Goal: Complete application form: Complete application form

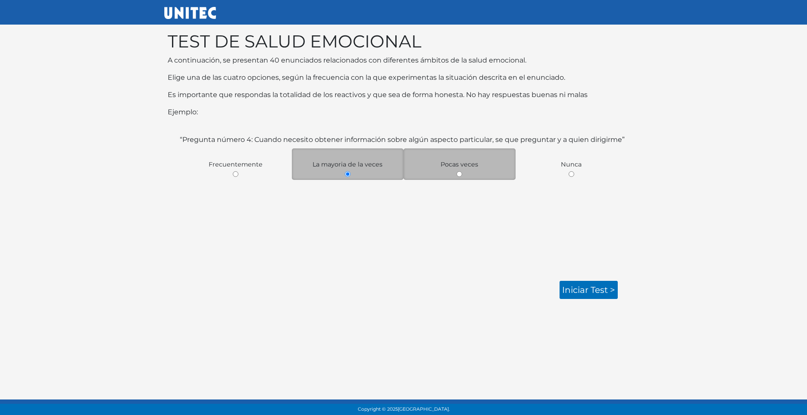
click at [476, 172] on div "Pocas veces" at bounding box center [459, 163] width 112 height 31
click at [458, 173] on input "radio" at bounding box center [459, 174] width 6 height 6
radio input "true"
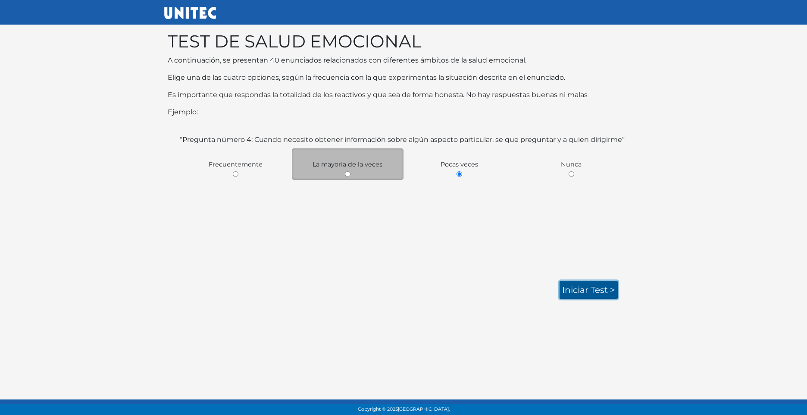
click at [590, 290] on link "Iniciar test >" at bounding box center [589, 290] width 58 height 18
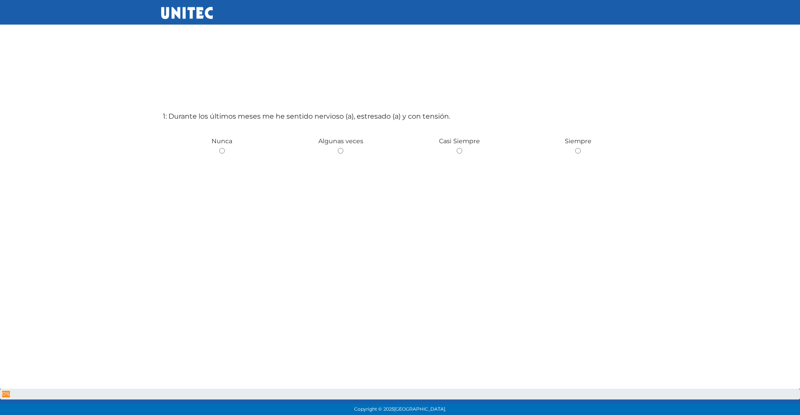
scroll to position [43, 0]
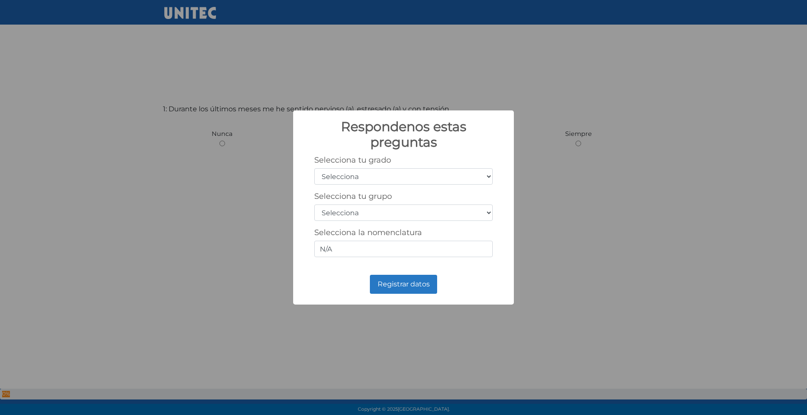
click at [384, 176] on select "Selecciona 1er grado 2do grado 3er grado 4to grado 5to grado 6to grado" at bounding box center [403, 176] width 178 height 16
select select "3"
click at [314, 168] on select "Selecciona 1er grado 2do grado 3er grado 4to grado 5to grado 6to grado" at bounding box center [403, 176] width 178 height 16
click at [358, 213] on select "Selecciona A B C D E F G H I J K L M N O P Q R S T U V W X Y Z" at bounding box center [403, 212] width 178 height 16
select select "d"
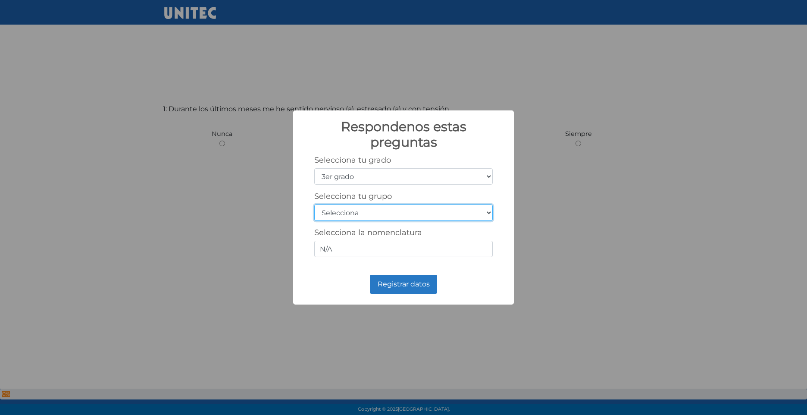
click at [314, 204] on select "Selecciona A B C D E F G H I J K L M N O P Q R S T U V W X Y Z" at bounding box center [403, 212] width 178 height 16
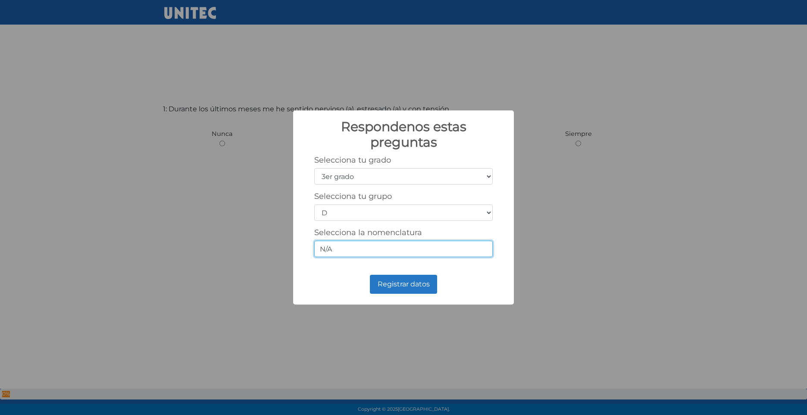
click at [386, 246] on input "N/A" at bounding box center [403, 249] width 178 height 16
type input "N"
type input "5IV"
click at [403, 285] on button "Registrar datos" at bounding box center [403, 284] width 67 height 19
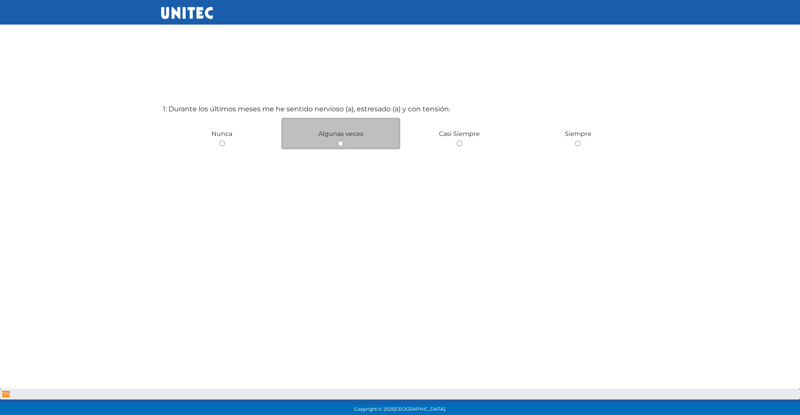
click at [335, 143] on div "Algunas veces" at bounding box center [340, 133] width 119 height 31
click at [340, 144] on input "radio" at bounding box center [341, 144] width 6 height 6
radio input "true"
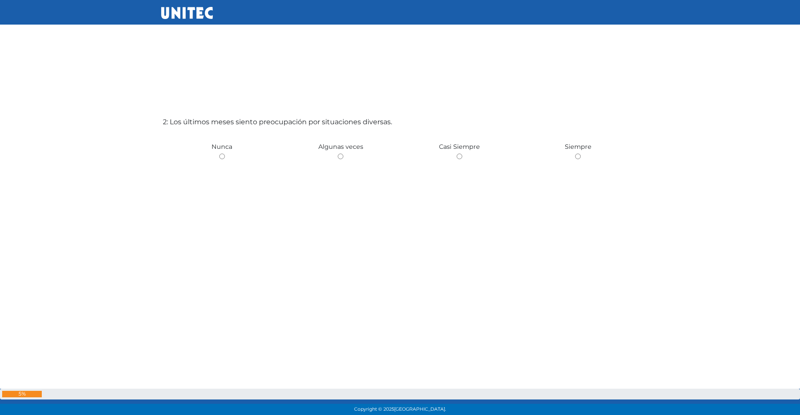
scroll to position [458, 0]
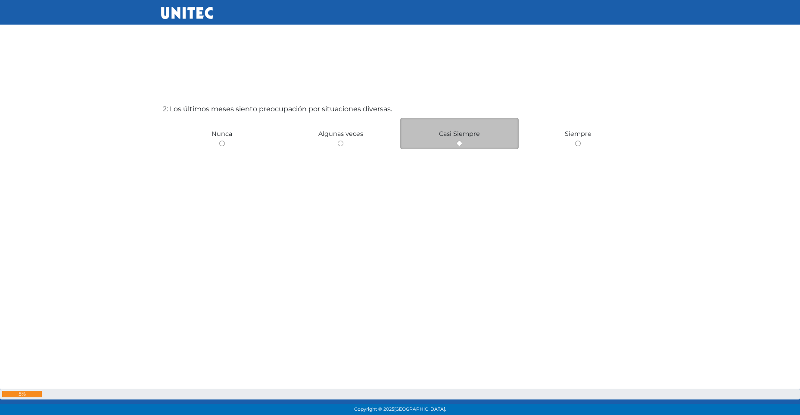
click at [462, 146] on input "radio" at bounding box center [460, 144] width 6 height 6
radio input "true"
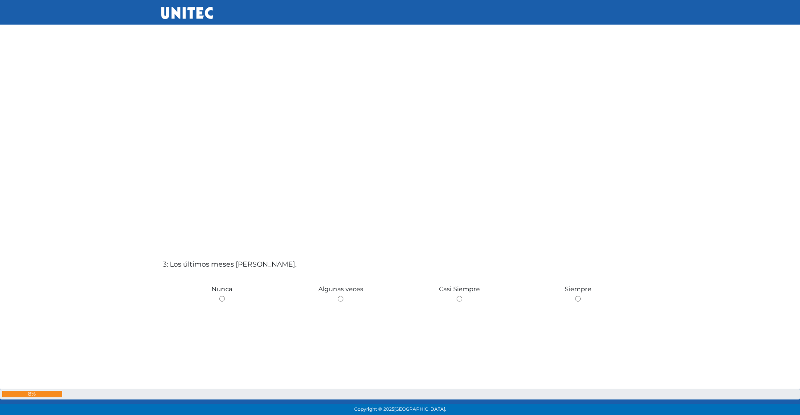
scroll to position [776, 0]
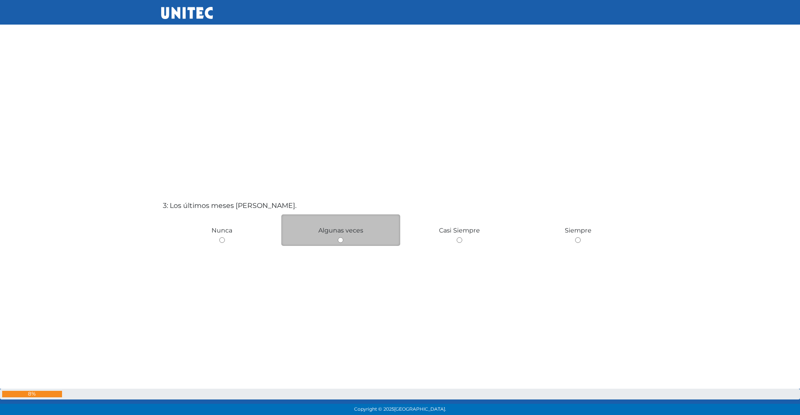
click at [338, 243] on div "Algunas veces" at bounding box center [340, 229] width 119 height 31
click at [342, 243] on div "Algunas veces" at bounding box center [340, 229] width 119 height 31
click at [342, 241] on input "radio" at bounding box center [341, 240] width 6 height 6
radio input "true"
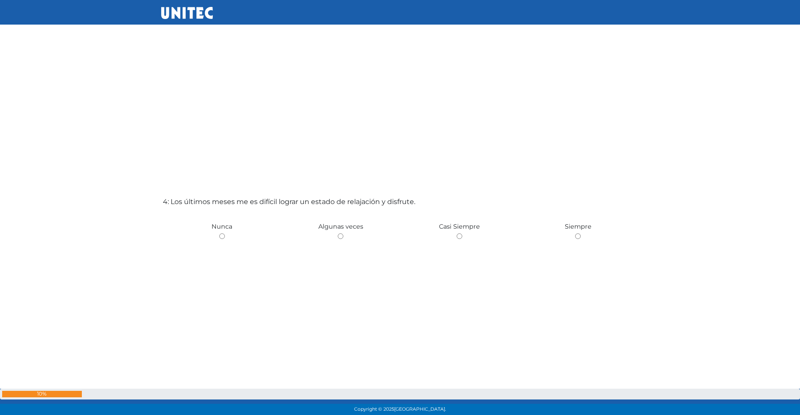
scroll to position [1324, 0]
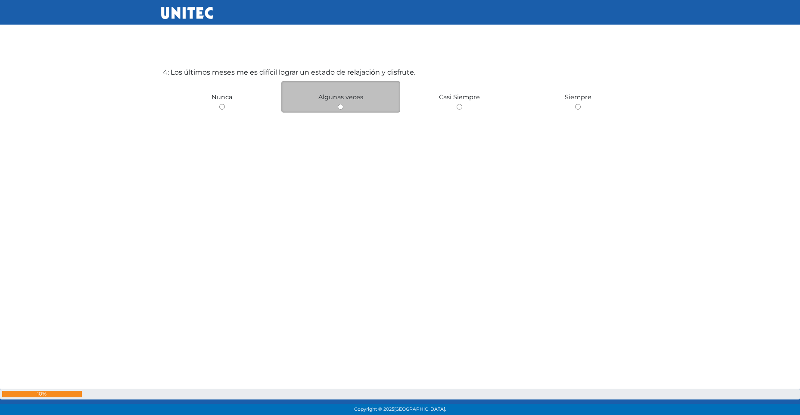
click at [341, 106] on input "radio" at bounding box center [341, 107] width 6 height 6
radio input "true"
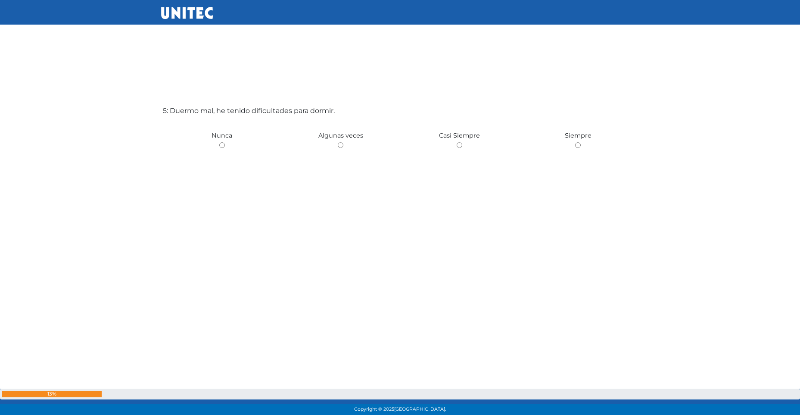
scroll to position [1702, 0]
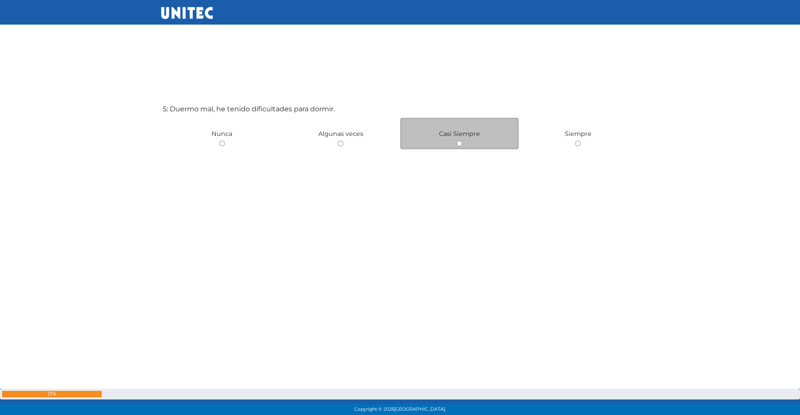
click at [460, 147] on div "Casi Siempre" at bounding box center [459, 133] width 119 height 31
click at [461, 141] on input "radio" at bounding box center [460, 144] width 6 height 6
radio input "true"
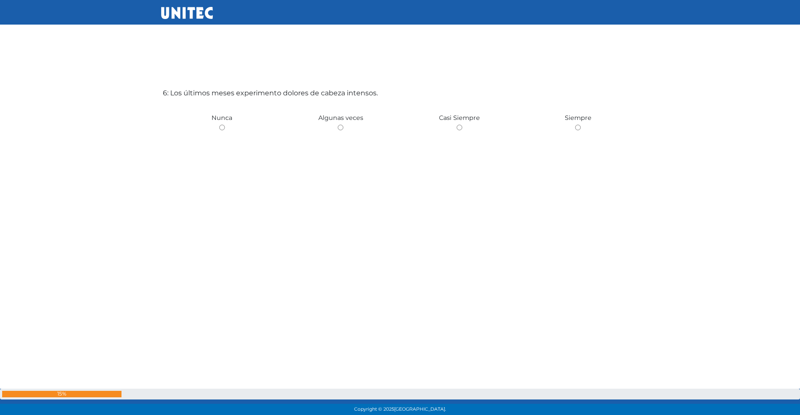
scroll to position [2120, 0]
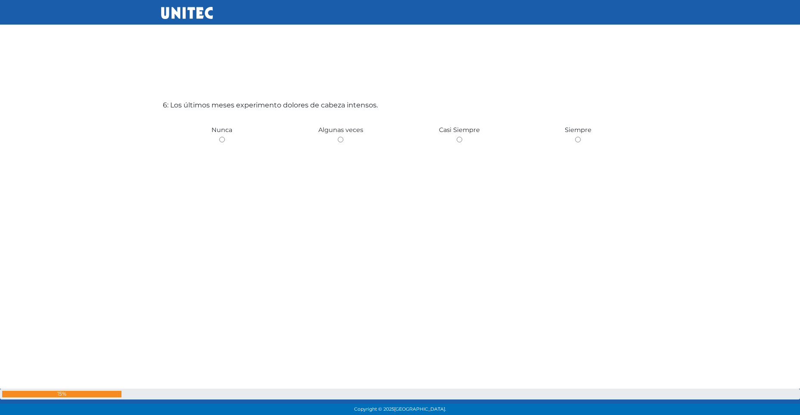
click at [219, 146] on div "6: Los últimos meses experimento dolores de cabeza intensos. [GEOGRAPHIC_DATA] …" at bounding box center [400, 203] width 478 height 415
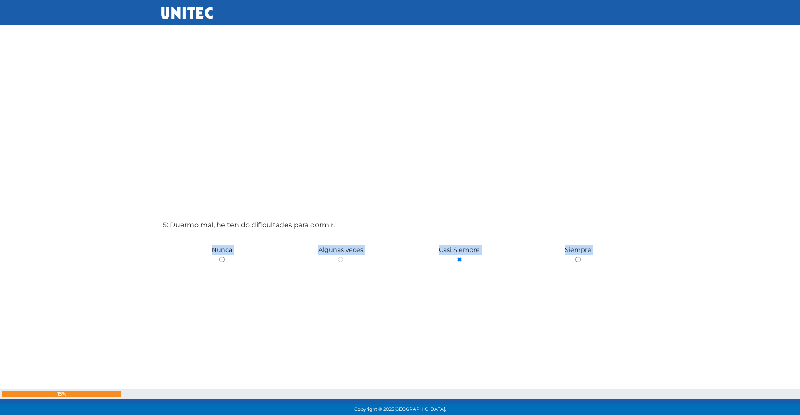
click at [341, 170] on div "5: Duermo mal, he tenido dificultades para dormir. [GEOGRAPHIC_DATA] Algunas ve…" at bounding box center [400, 323] width 478 height 415
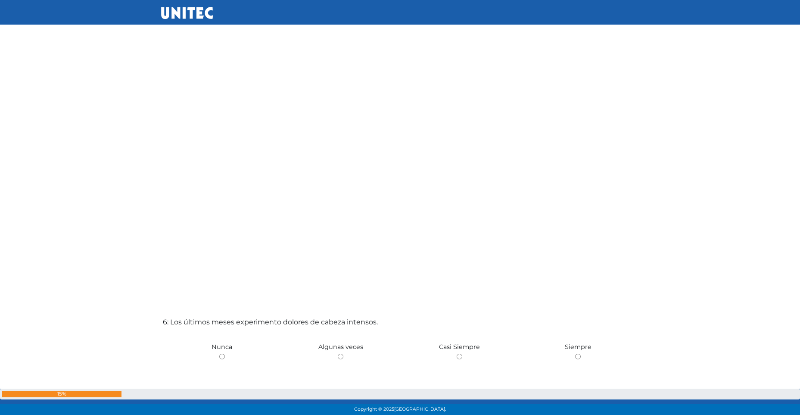
scroll to position [2103, 0]
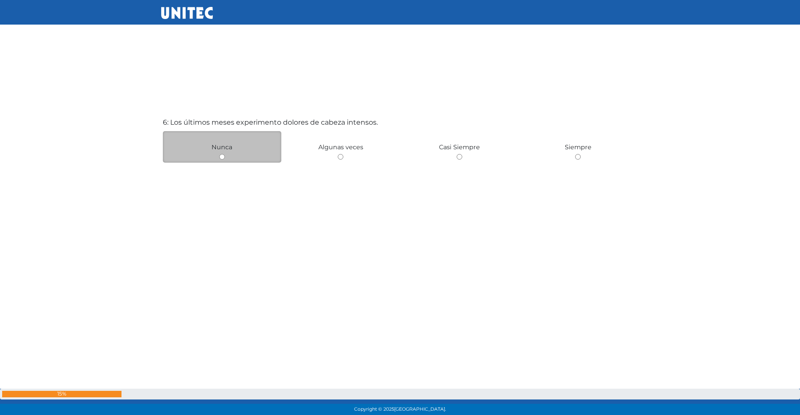
click at [217, 156] on div "Nunca" at bounding box center [222, 146] width 119 height 31
click at [219, 156] on input "radio" at bounding box center [222, 157] width 6 height 6
radio input "true"
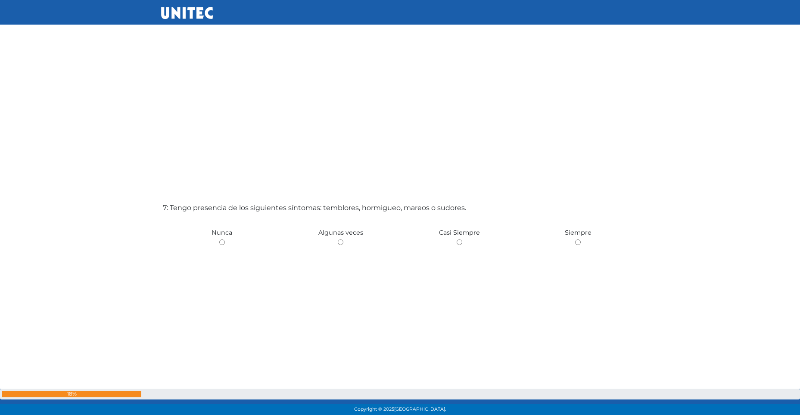
scroll to position [2522, 0]
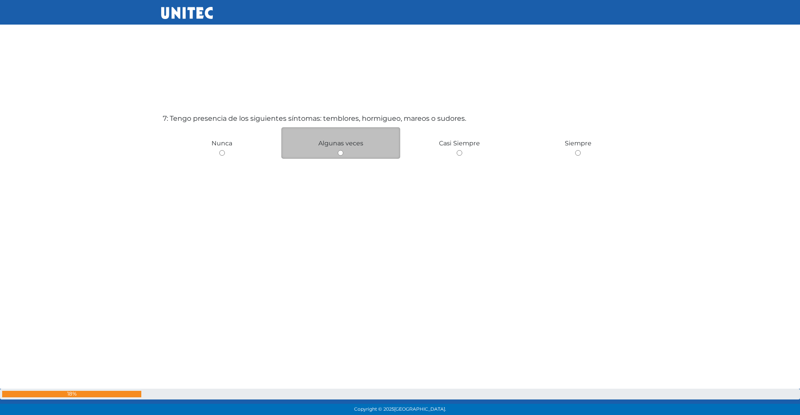
click at [339, 153] on input "radio" at bounding box center [341, 153] width 6 height 6
radio input "true"
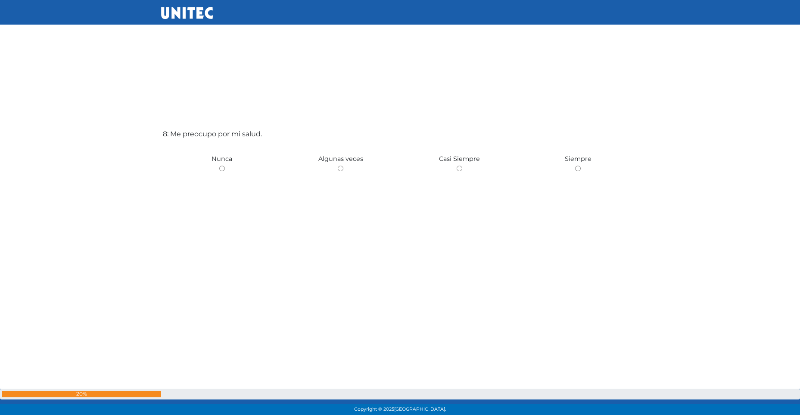
scroll to position [2946, 0]
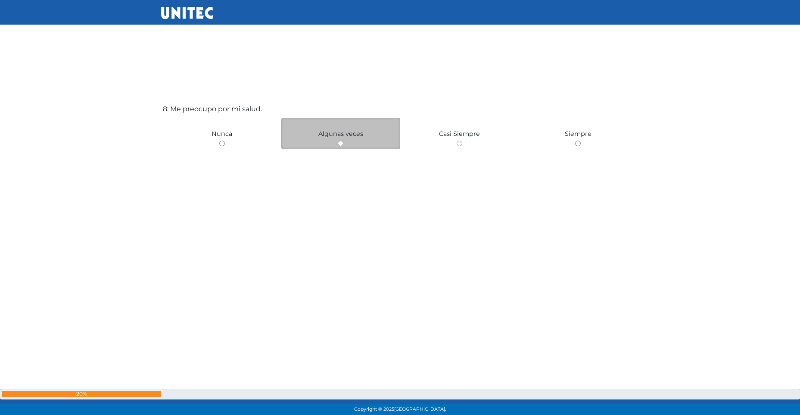
click at [341, 146] on div "Algunas veces" at bounding box center [340, 133] width 119 height 31
click at [342, 145] on input "radio" at bounding box center [341, 144] width 6 height 6
radio input "true"
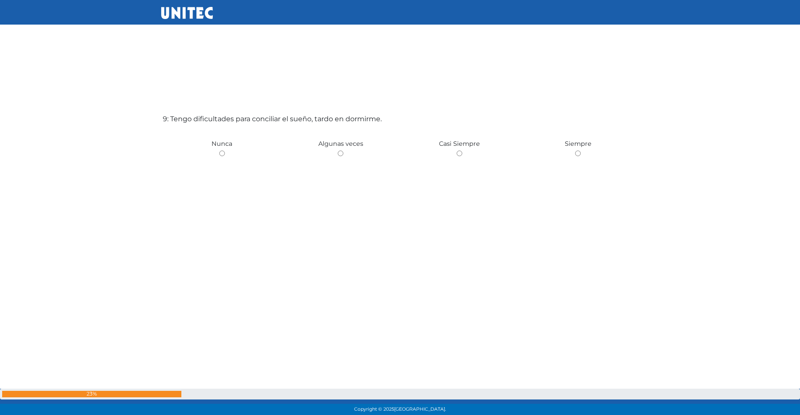
scroll to position [3361, 0]
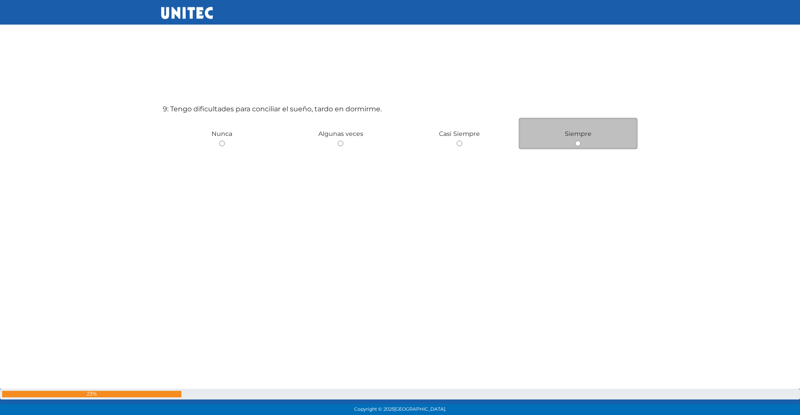
click at [577, 146] on input "radio" at bounding box center [578, 144] width 6 height 6
radio input "true"
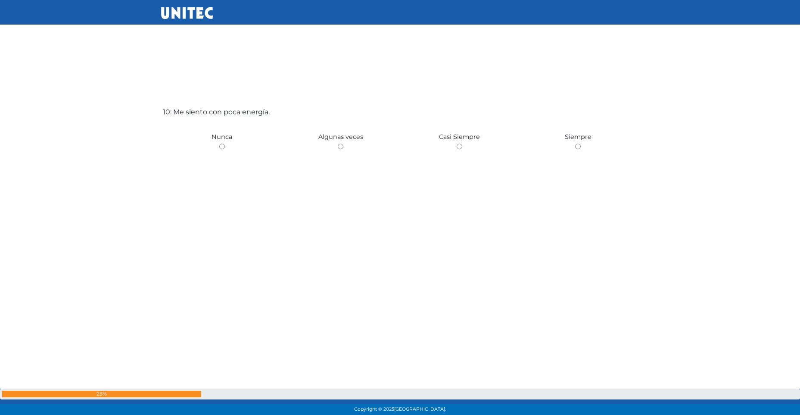
scroll to position [3775, 0]
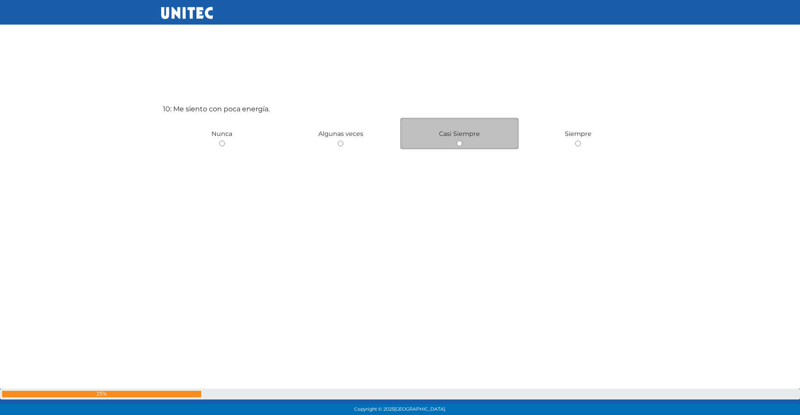
click at [460, 144] on input "radio" at bounding box center [460, 144] width 6 height 6
radio input "true"
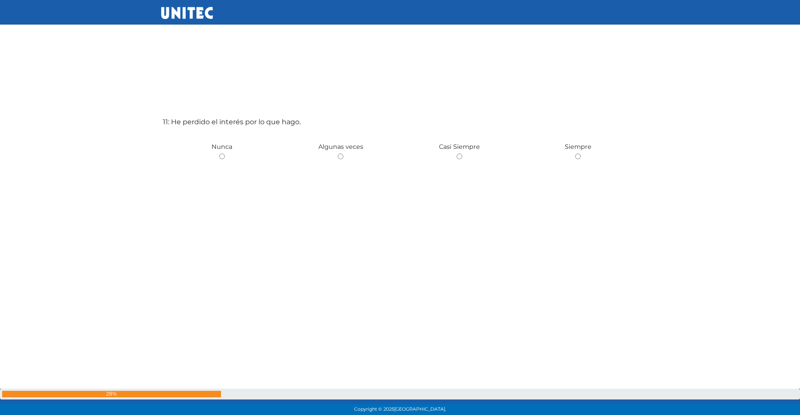
scroll to position [4190, 0]
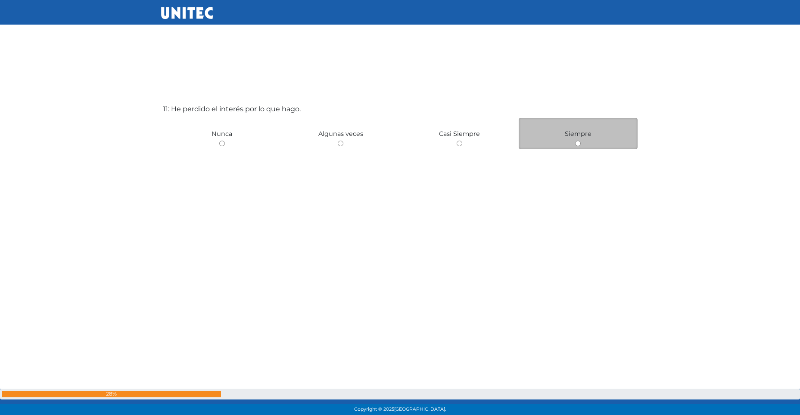
click at [580, 144] on input "radio" at bounding box center [578, 144] width 6 height 6
radio input "true"
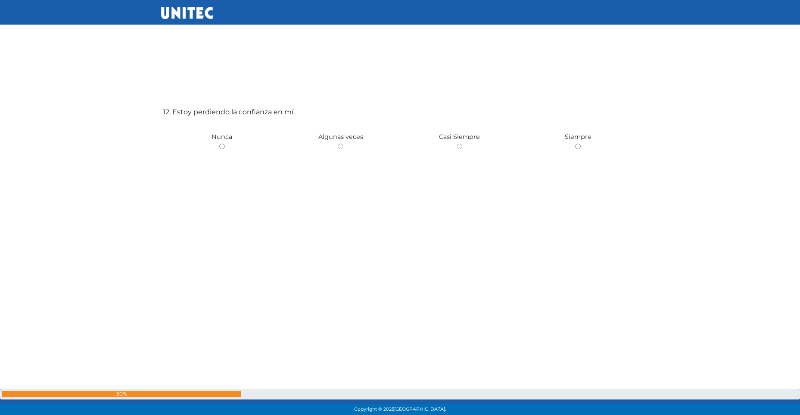
scroll to position [4605, 0]
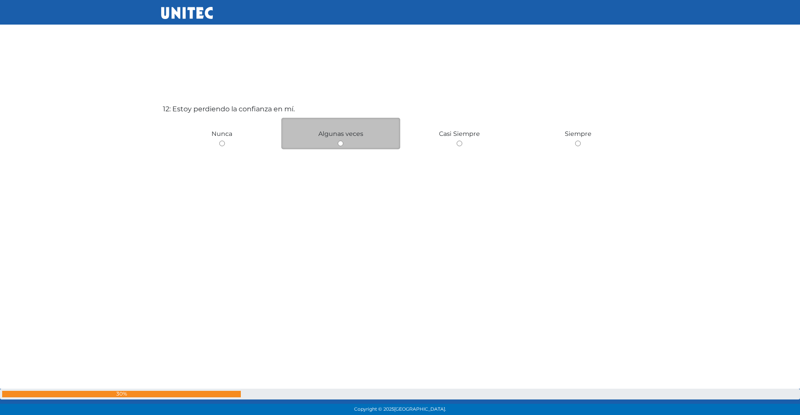
click at [341, 145] on input "radio" at bounding box center [341, 144] width 6 height 6
radio input "true"
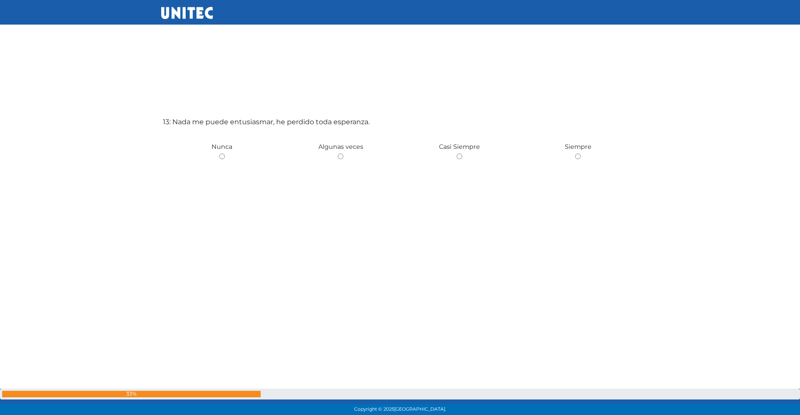
scroll to position [5019, 0]
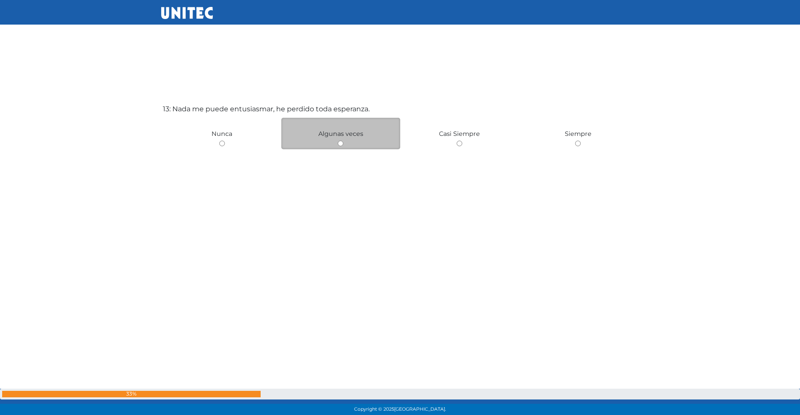
click at [337, 145] on div "Algunas veces" at bounding box center [340, 133] width 119 height 31
click at [341, 144] on input "radio" at bounding box center [341, 144] width 6 height 6
radio input "true"
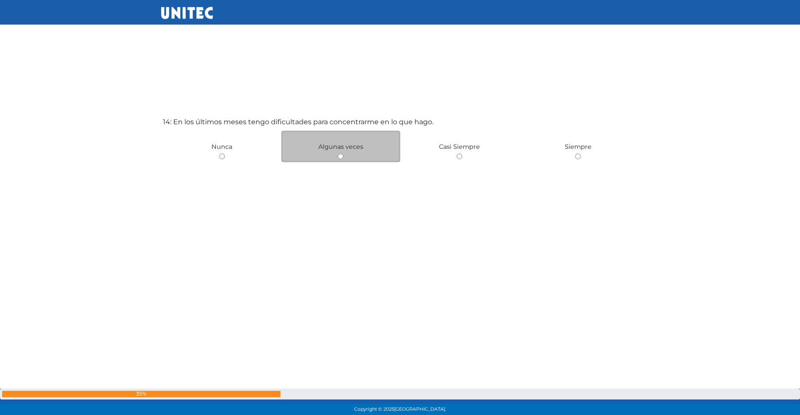
scroll to position [5434, 0]
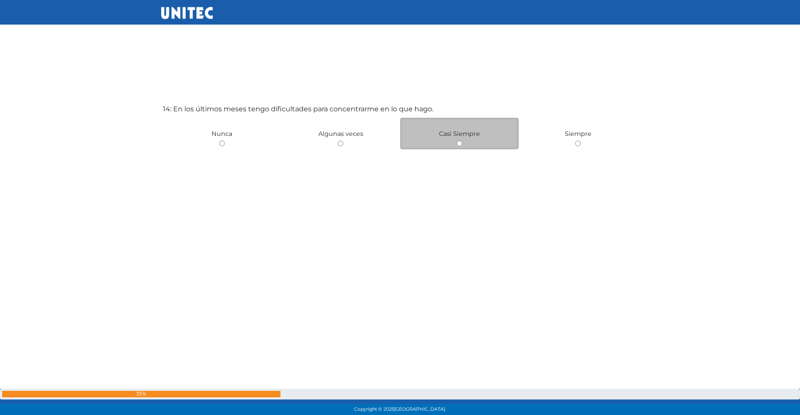
click at [457, 144] on input "radio" at bounding box center [460, 144] width 6 height 6
radio input "true"
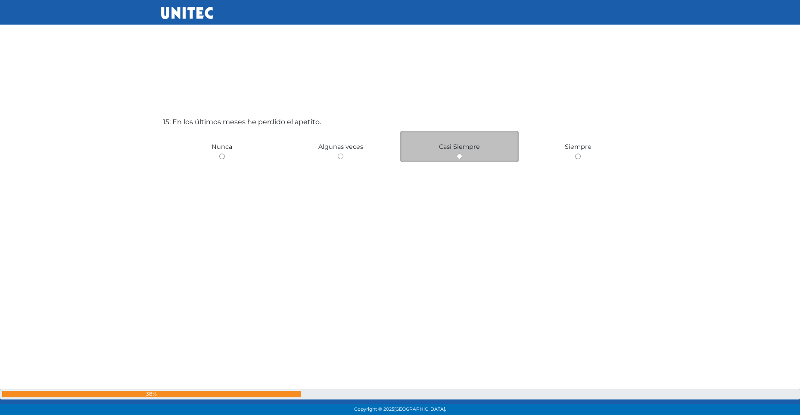
scroll to position [5849, 0]
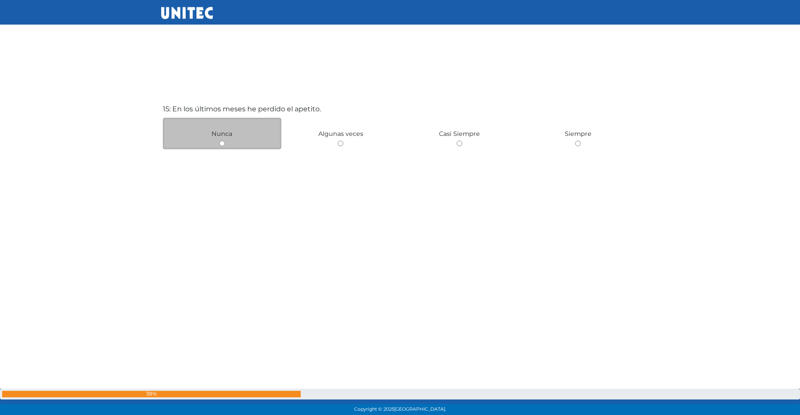
click at [220, 144] on div "Nunca" at bounding box center [222, 133] width 119 height 31
click at [220, 144] on input "radio" at bounding box center [222, 144] width 6 height 6
radio input "true"
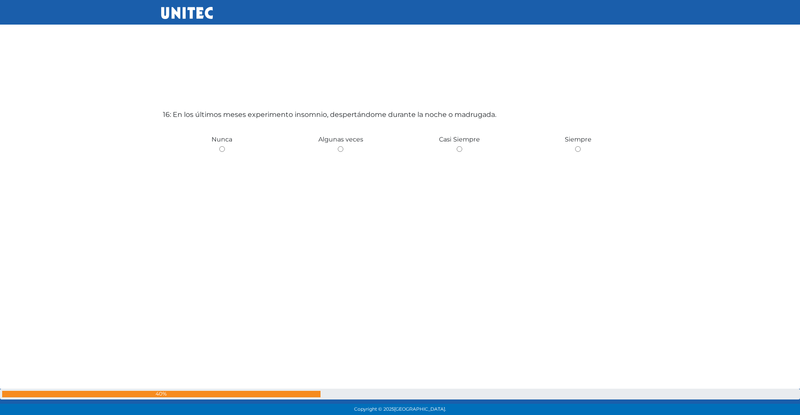
scroll to position [6267, 0]
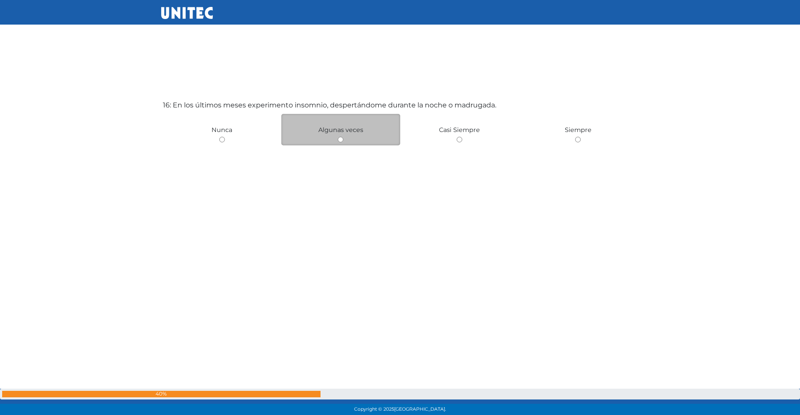
click at [341, 138] on input "radio" at bounding box center [341, 140] width 6 height 6
radio input "true"
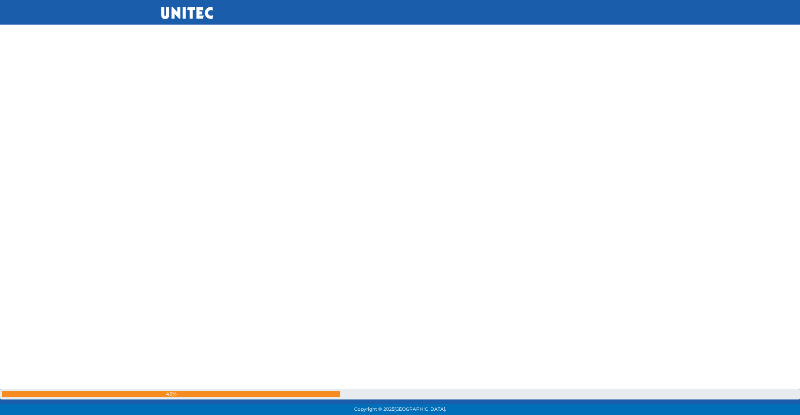
scroll to position [6686, 0]
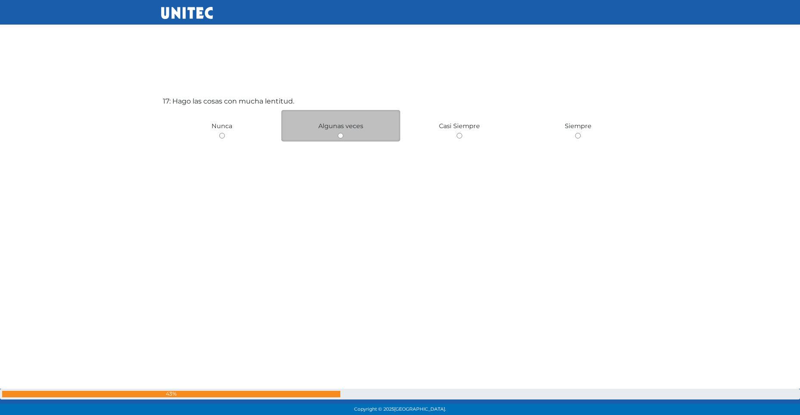
click at [338, 136] on input "radio" at bounding box center [341, 136] width 6 height 6
radio input "true"
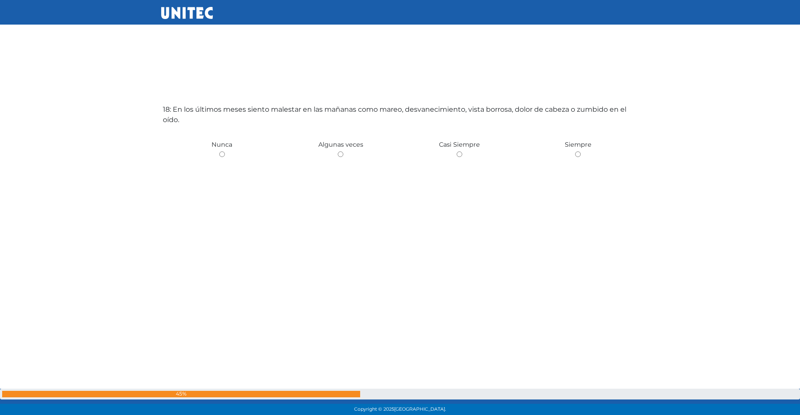
scroll to position [7104, 0]
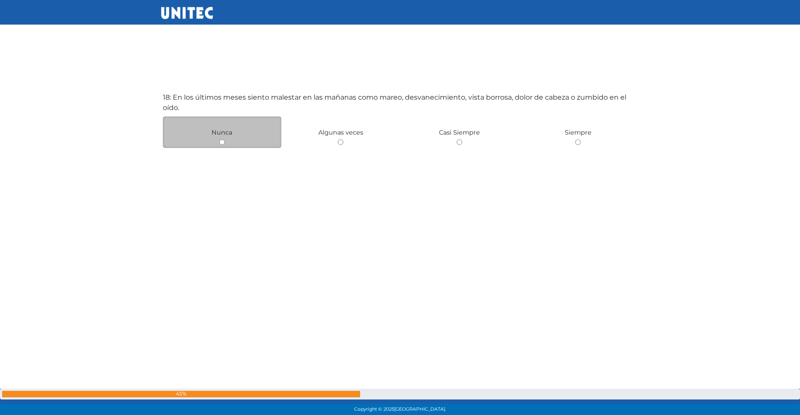
click at [224, 144] on input "radio" at bounding box center [222, 142] width 6 height 6
radio input "true"
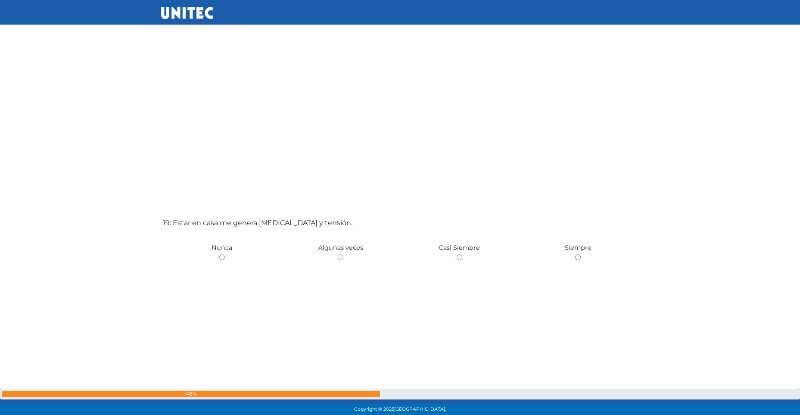
scroll to position [7523, 0]
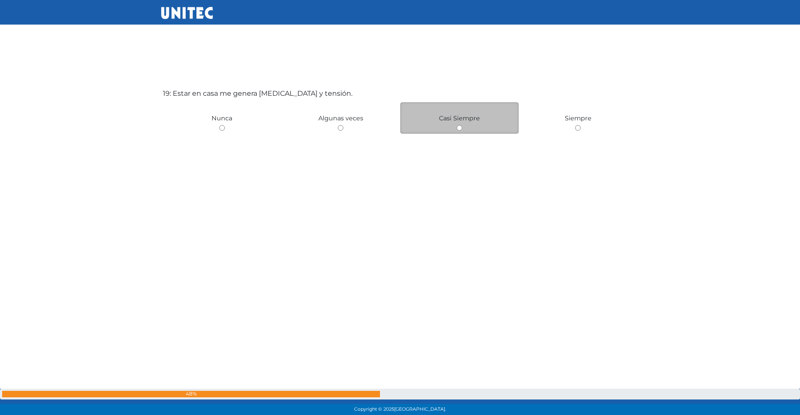
click at [460, 128] on input "radio" at bounding box center [460, 128] width 6 height 6
radio input "true"
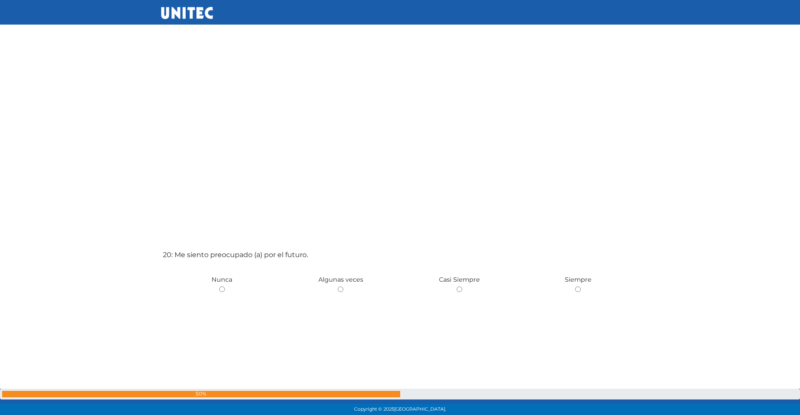
scroll to position [7922, 0]
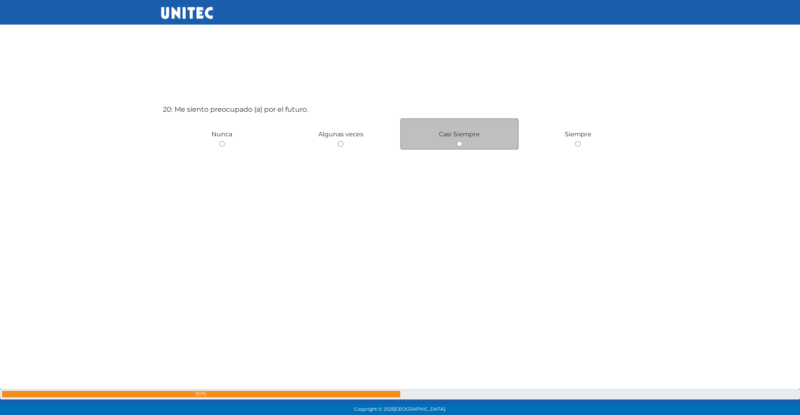
click at [458, 144] on input "radio" at bounding box center [460, 144] width 6 height 6
radio input "true"
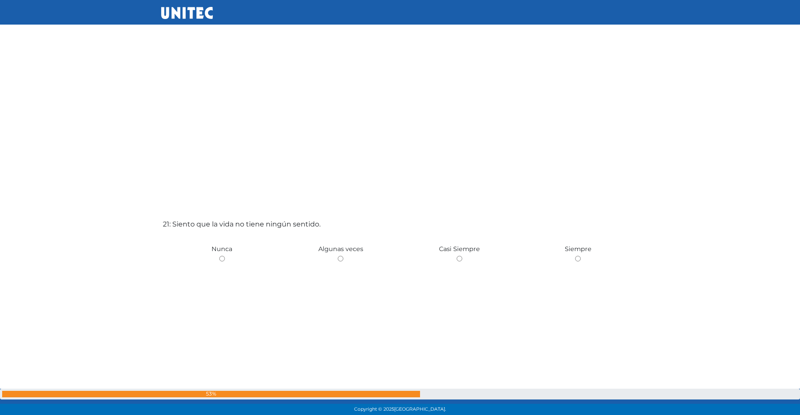
scroll to position [8337, 0]
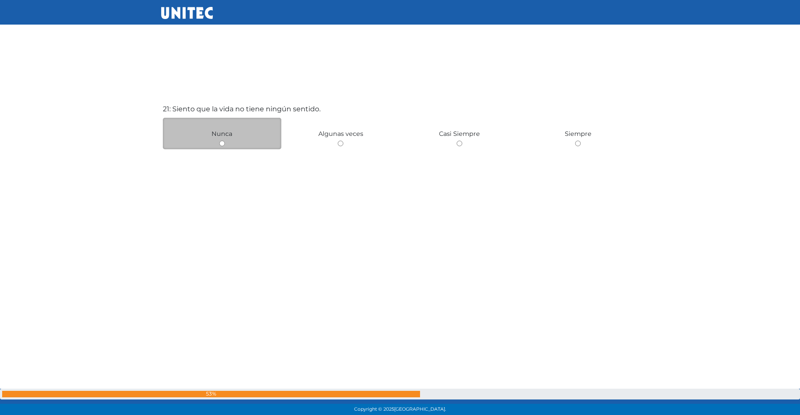
click at [221, 144] on input "radio" at bounding box center [222, 144] width 6 height 6
radio input "true"
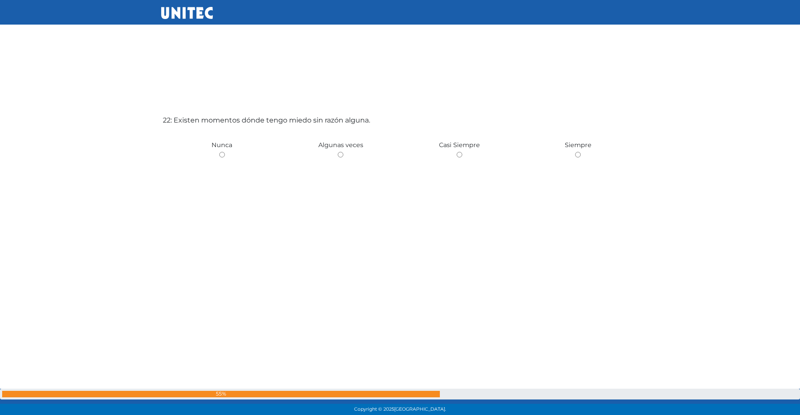
scroll to position [8751, 0]
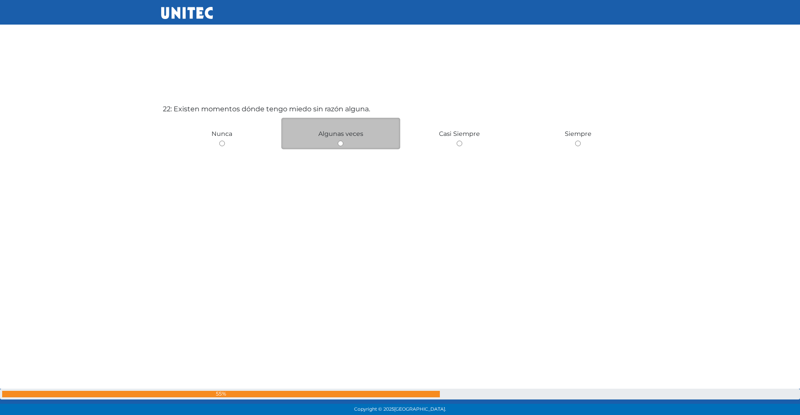
click at [338, 144] on input "radio" at bounding box center [341, 144] width 6 height 6
radio input "true"
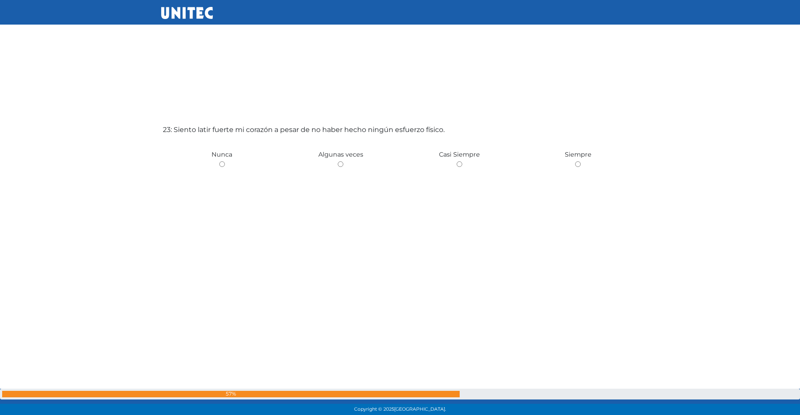
scroll to position [9166, 0]
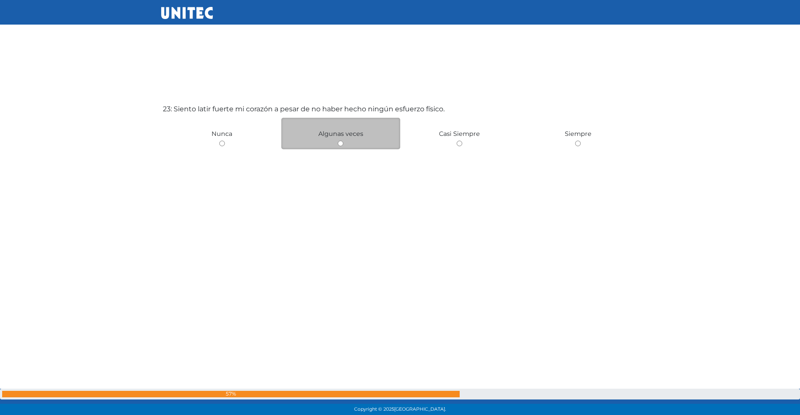
click at [341, 142] on input "radio" at bounding box center [341, 144] width 6 height 6
radio input "true"
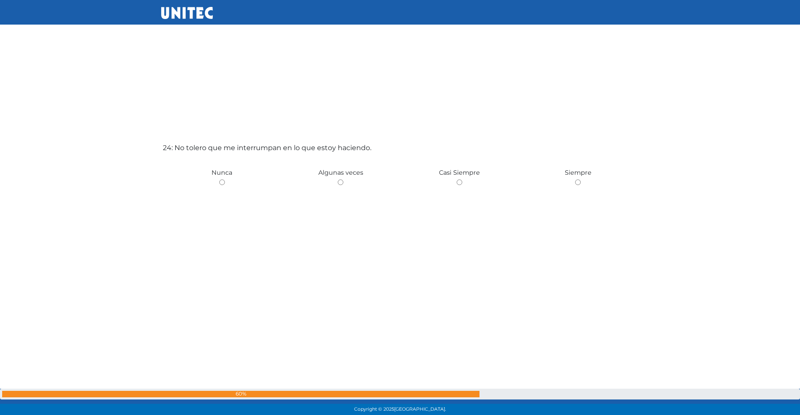
scroll to position [9554, 0]
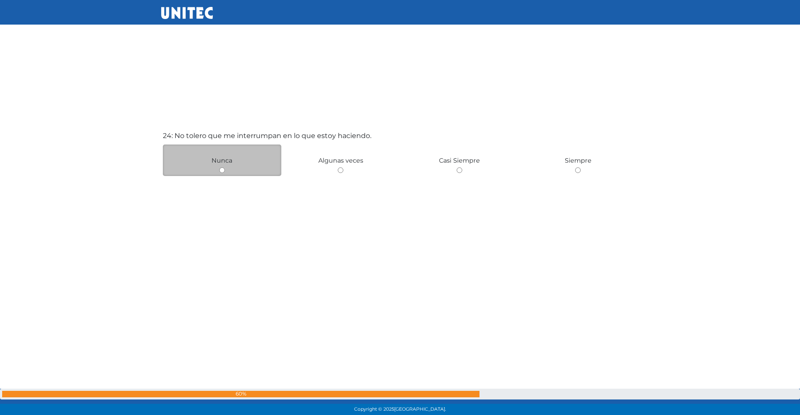
click at [222, 169] on input "radio" at bounding box center [222, 170] width 6 height 6
radio input "true"
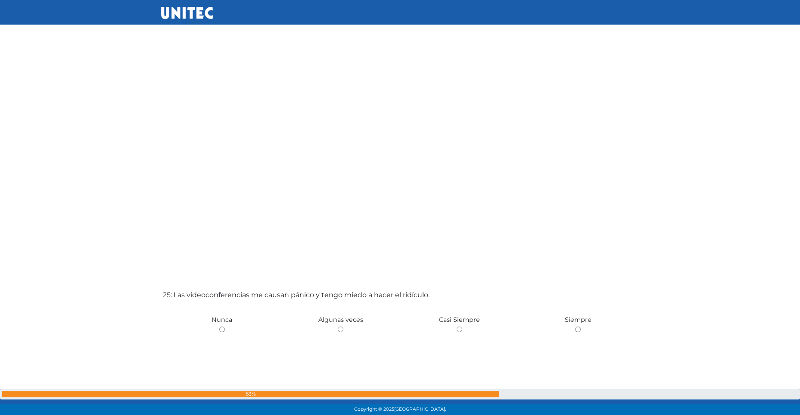
scroll to position [9995, 0]
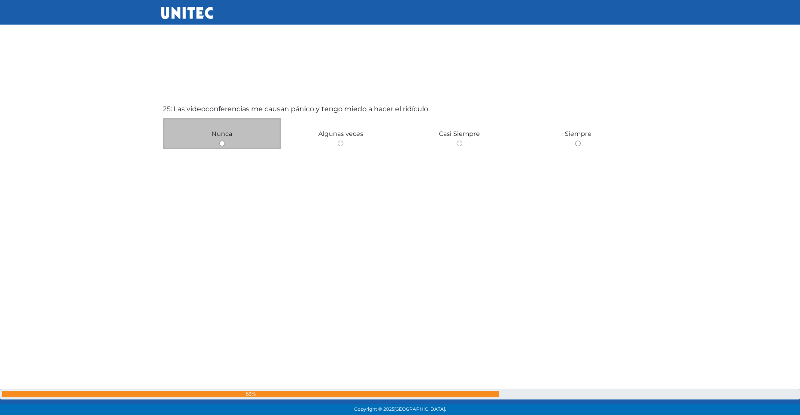
click at [225, 144] on div "Nunca" at bounding box center [222, 133] width 119 height 31
click at [223, 144] on input "radio" at bounding box center [222, 144] width 6 height 6
radio input "true"
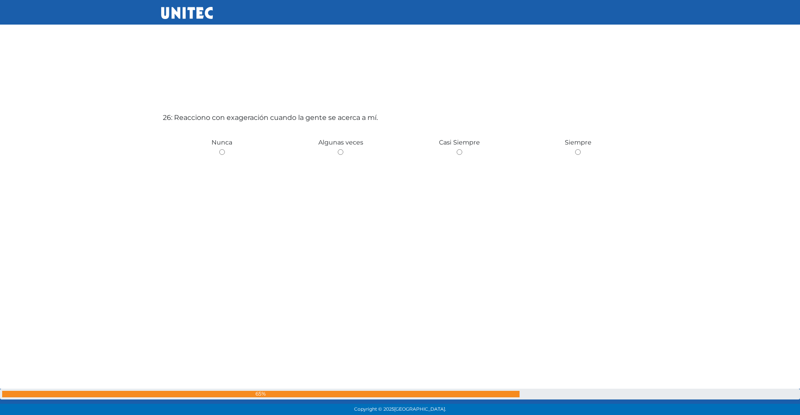
scroll to position [10414, 0]
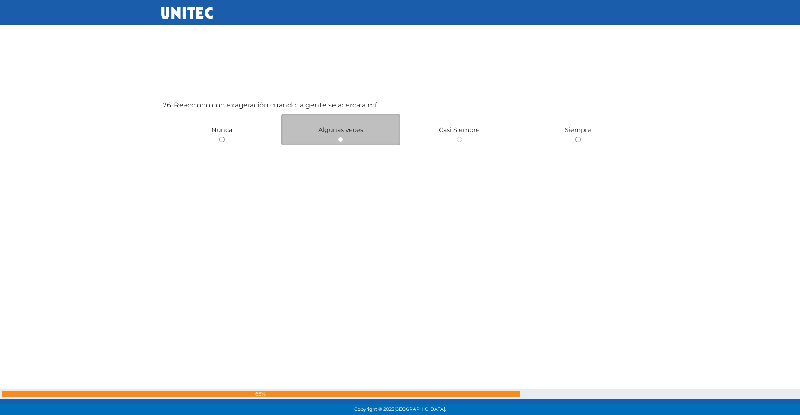
click at [338, 142] on input "radio" at bounding box center [341, 140] width 6 height 6
radio input "true"
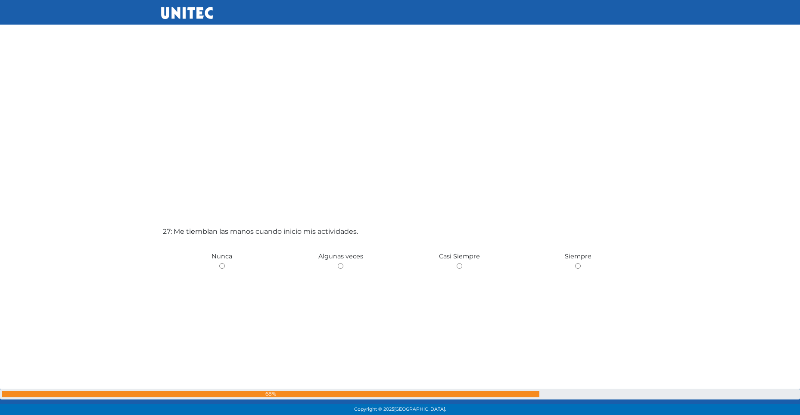
scroll to position [10832, 0]
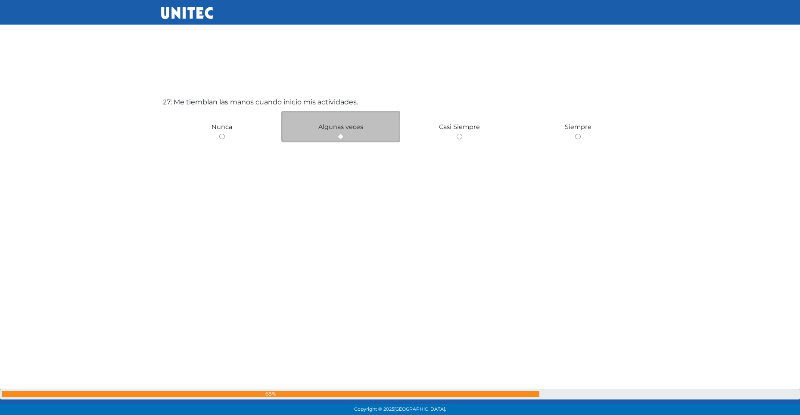
click at [338, 137] on input "radio" at bounding box center [341, 137] width 6 height 6
radio input "true"
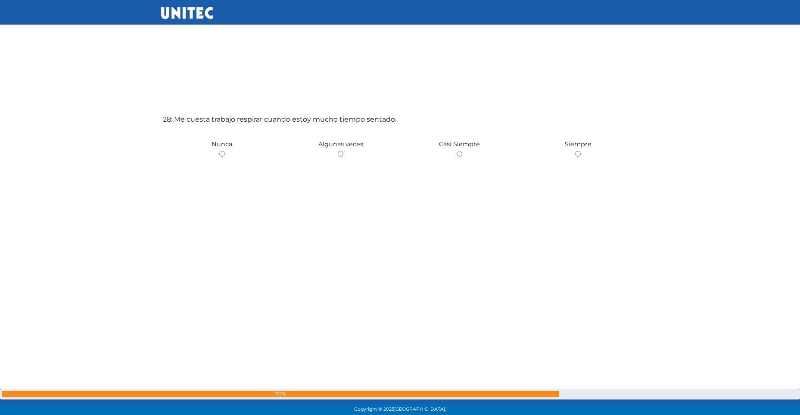
scroll to position [11239, 0]
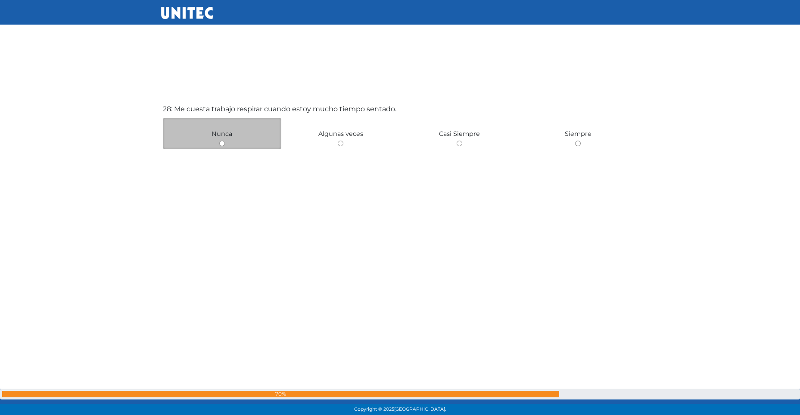
click at [220, 141] on input "radio" at bounding box center [222, 144] width 6 height 6
radio input "true"
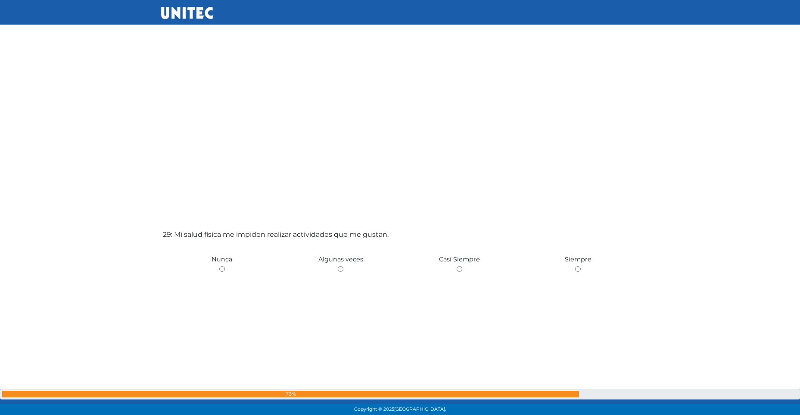
scroll to position [11658, 0]
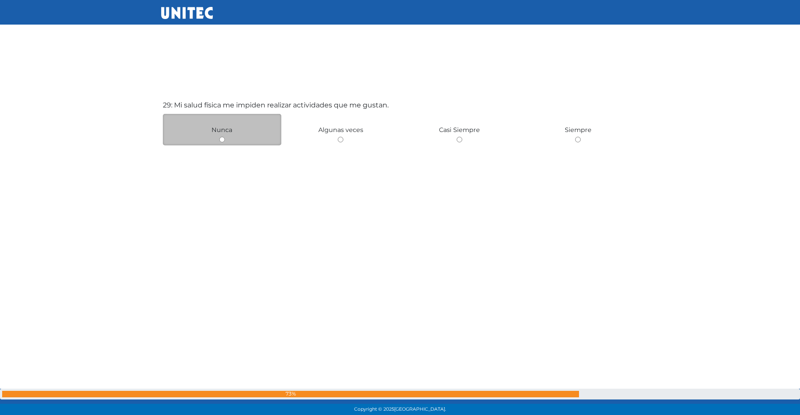
click at [218, 141] on div "Nunca" at bounding box center [222, 129] width 119 height 31
click at [222, 143] on div "Nunca" at bounding box center [222, 129] width 119 height 31
click at [222, 141] on input "radio" at bounding box center [222, 140] width 6 height 6
radio input "true"
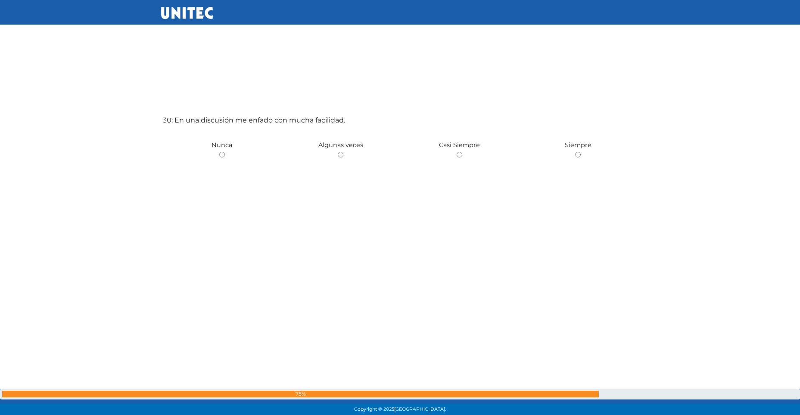
scroll to position [12069, 0]
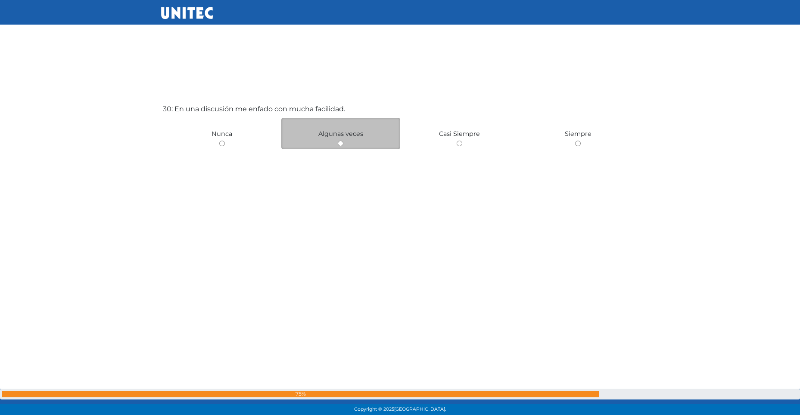
click at [341, 144] on input "radio" at bounding box center [341, 144] width 6 height 6
radio input "true"
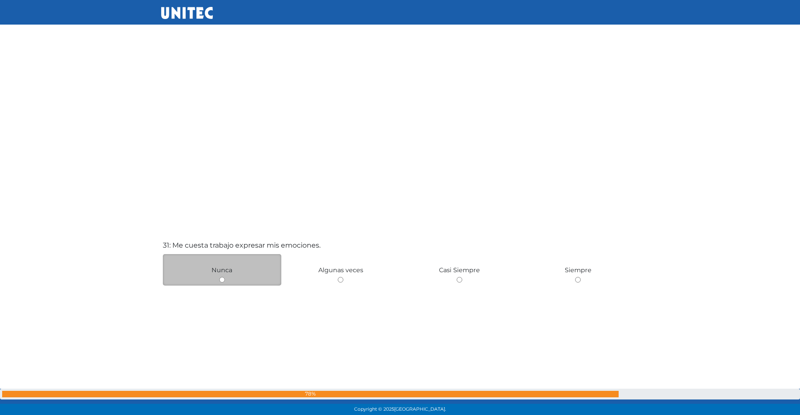
scroll to position [12477, 0]
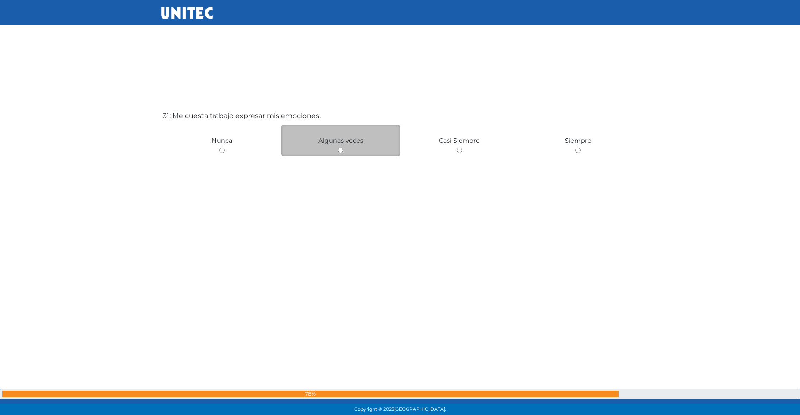
click at [339, 152] on input "radio" at bounding box center [341, 150] width 6 height 6
radio input "true"
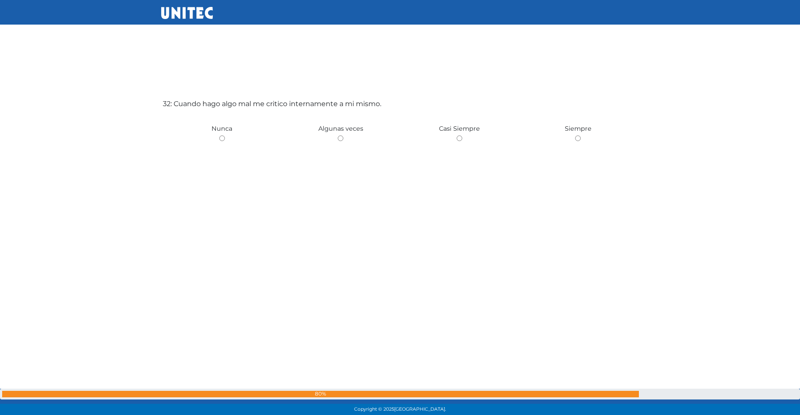
scroll to position [12891, 0]
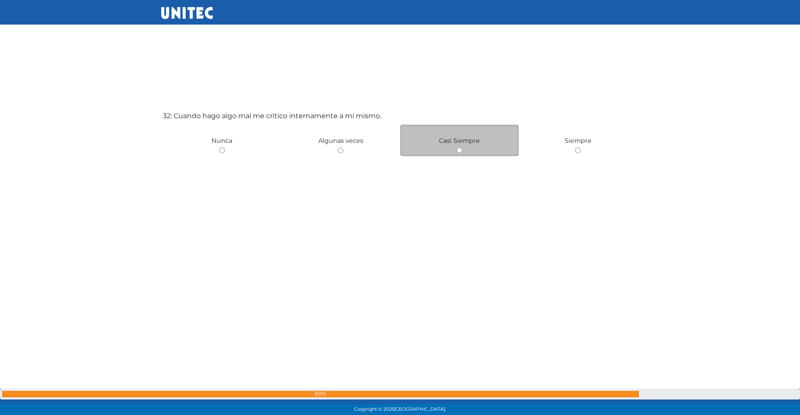
click at [462, 152] on input "radio" at bounding box center [460, 150] width 6 height 6
radio input "true"
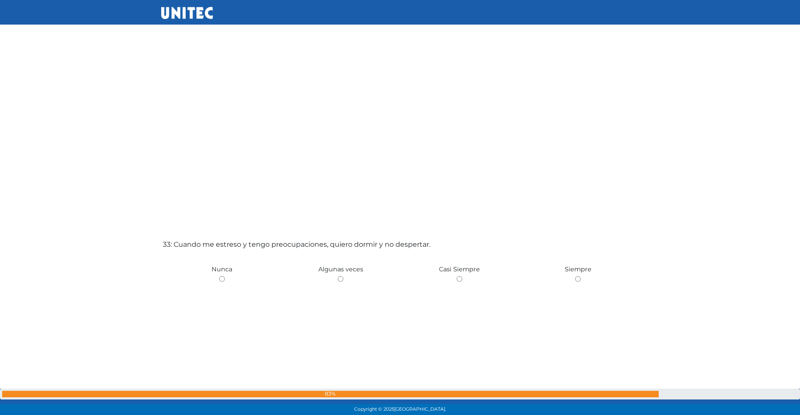
scroll to position [13307, 0]
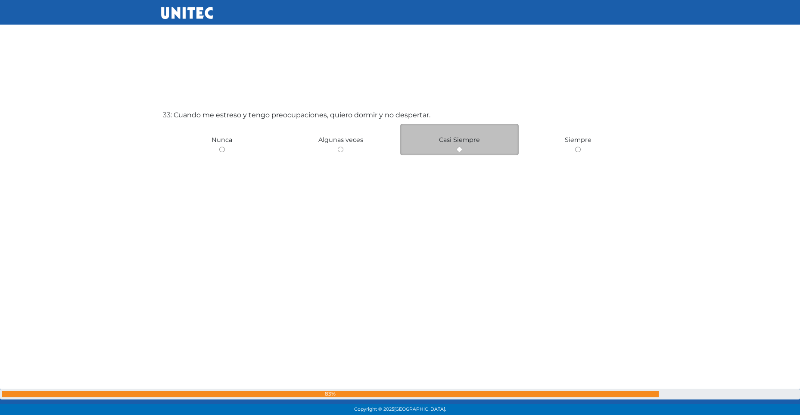
click at [460, 148] on input "radio" at bounding box center [460, 150] width 6 height 6
radio input "true"
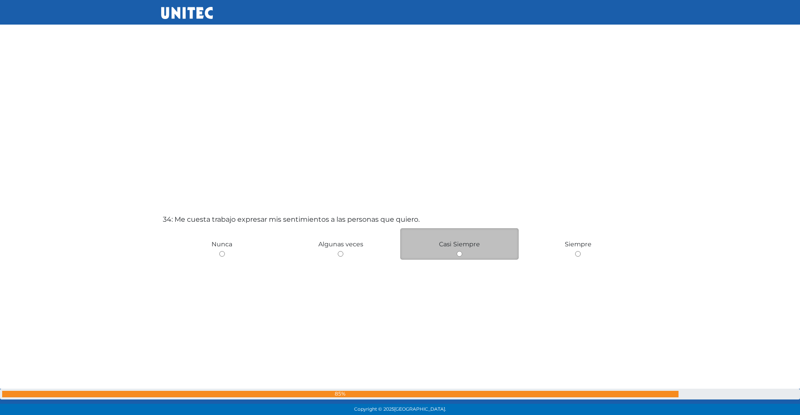
scroll to position [13727, 0]
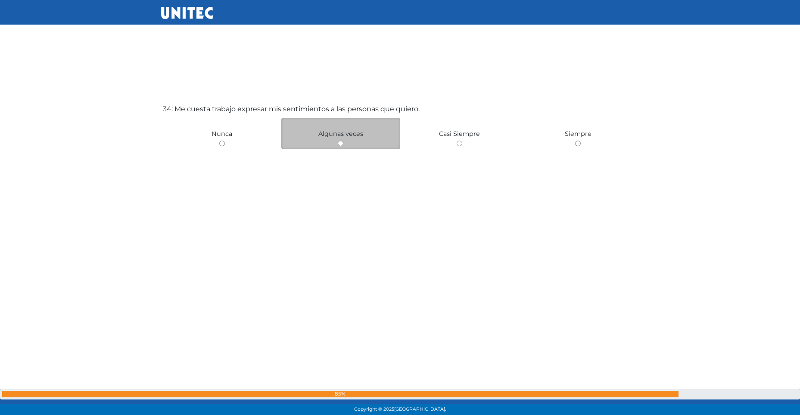
click at [340, 143] on input "radio" at bounding box center [341, 144] width 6 height 6
radio input "true"
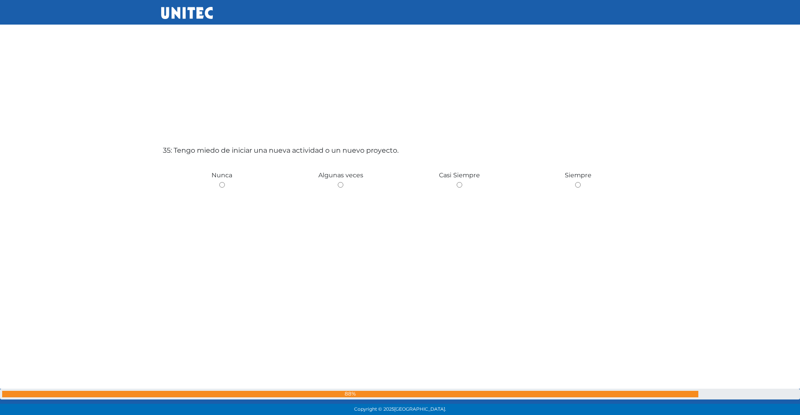
scroll to position [14142, 0]
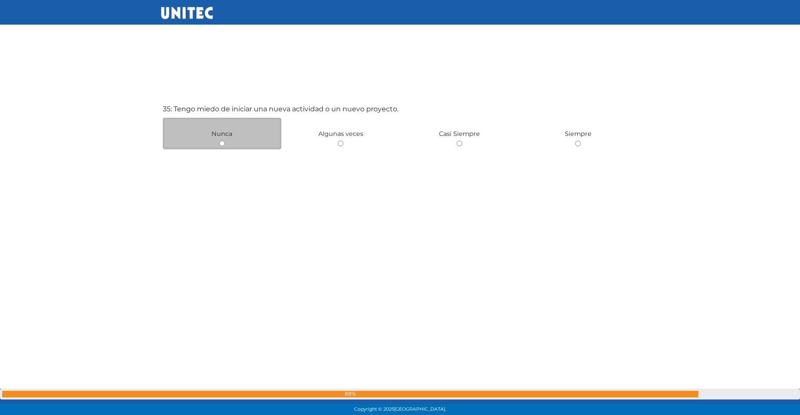
click at [222, 141] on input "radio" at bounding box center [222, 144] width 6 height 6
radio input "true"
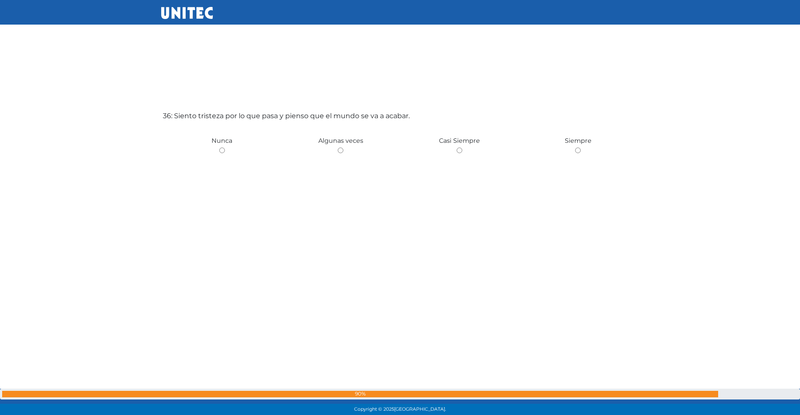
scroll to position [14557, 0]
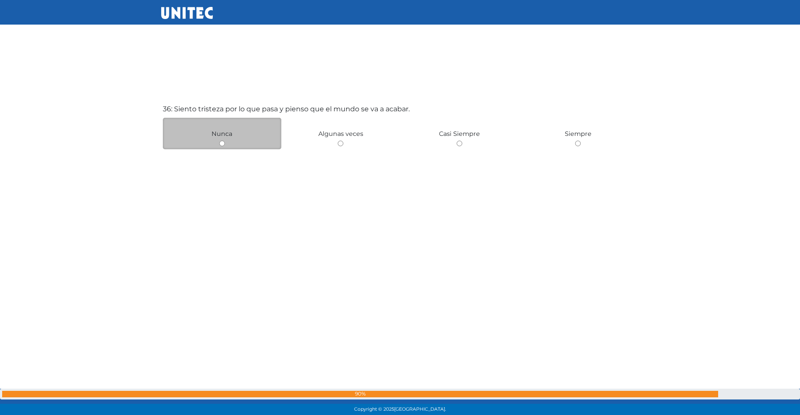
click at [222, 145] on input "radio" at bounding box center [222, 144] width 6 height 6
radio input "true"
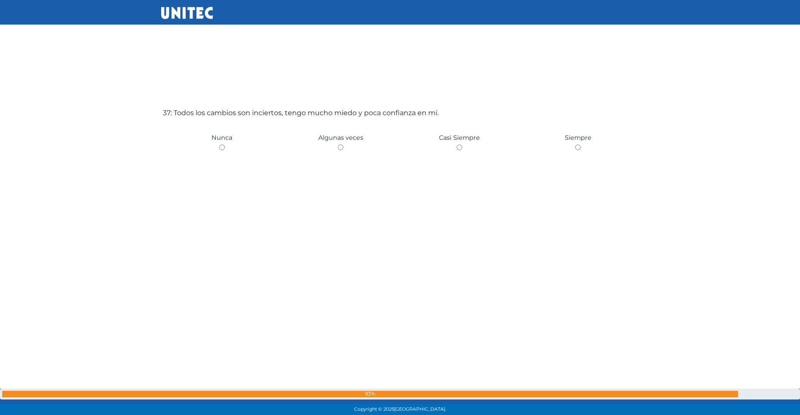
scroll to position [14972, 0]
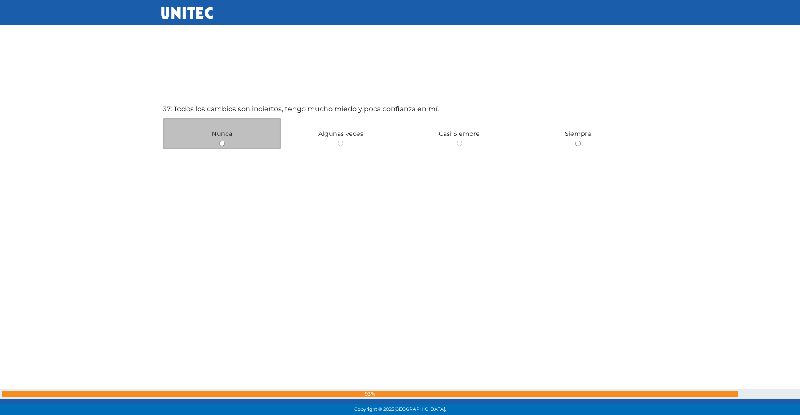
click at [222, 144] on input "radio" at bounding box center [222, 144] width 6 height 6
radio input "true"
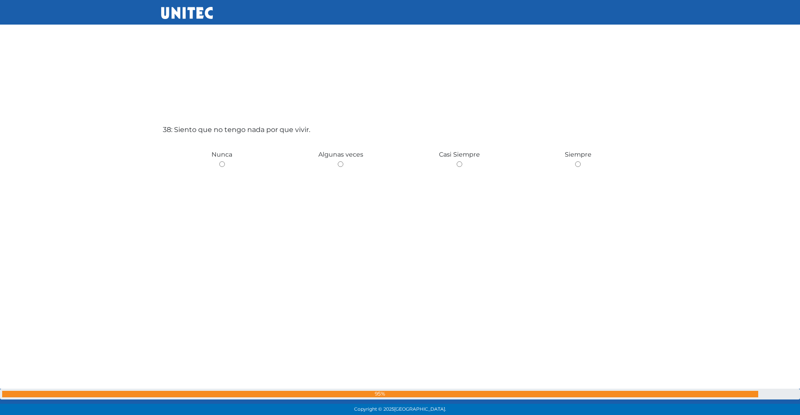
scroll to position [15386, 0]
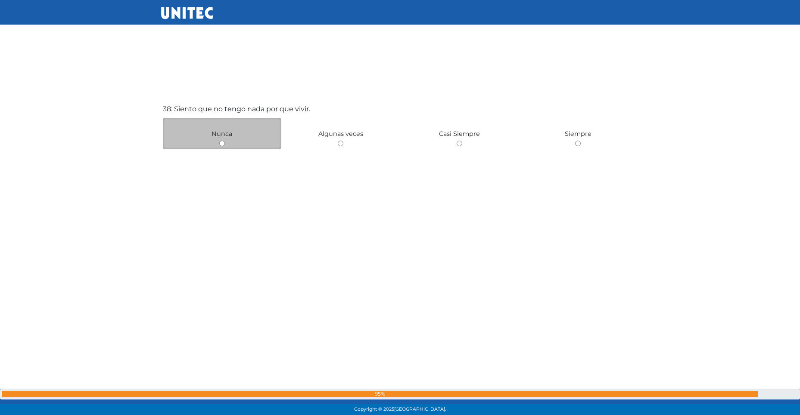
click at [223, 139] on div "Nunca" at bounding box center [222, 133] width 119 height 31
click at [221, 144] on input "radio" at bounding box center [222, 144] width 6 height 6
radio input "true"
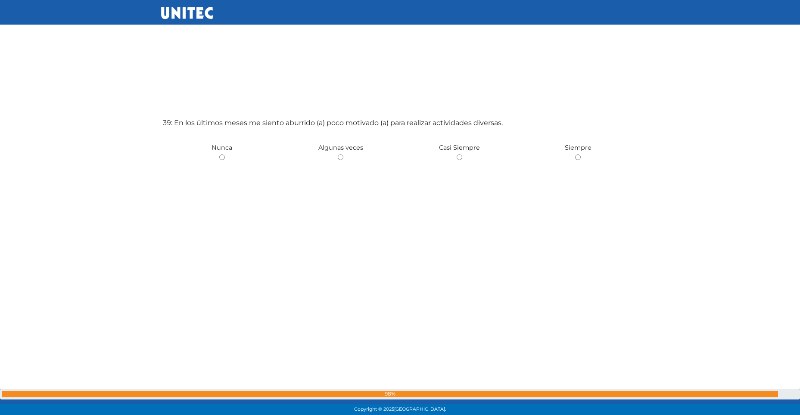
scroll to position [15801, 0]
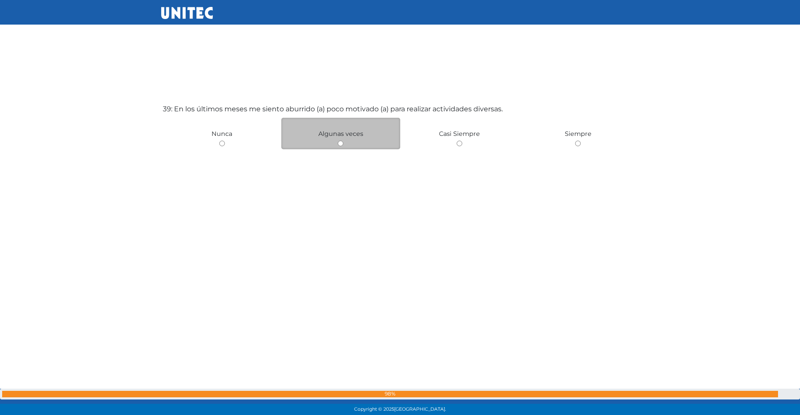
click at [339, 143] on input "radio" at bounding box center [341, 144] width 6 height 6
radio input "true"
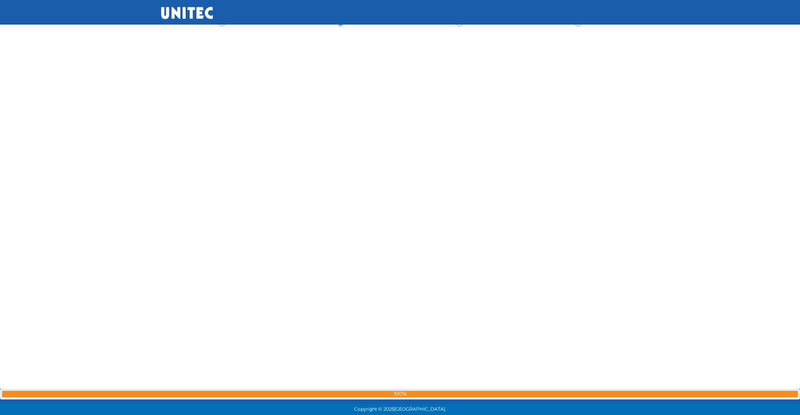
scroll to position [15831, 0]
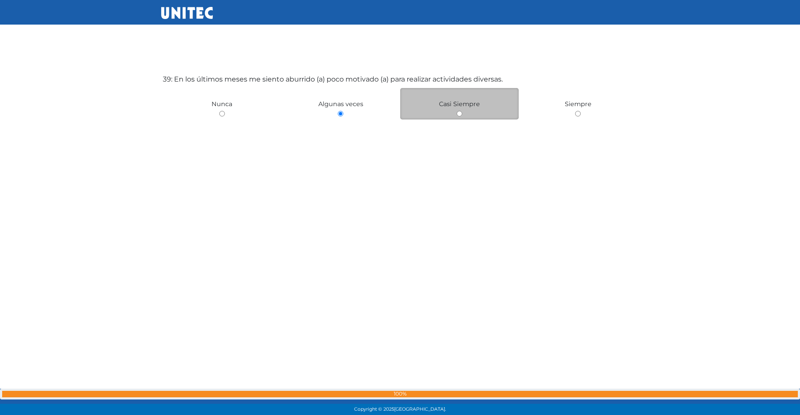
click at [457, 116] on input "radio" at bounding box center [460, 114] width 6 height 6
radio input "true"
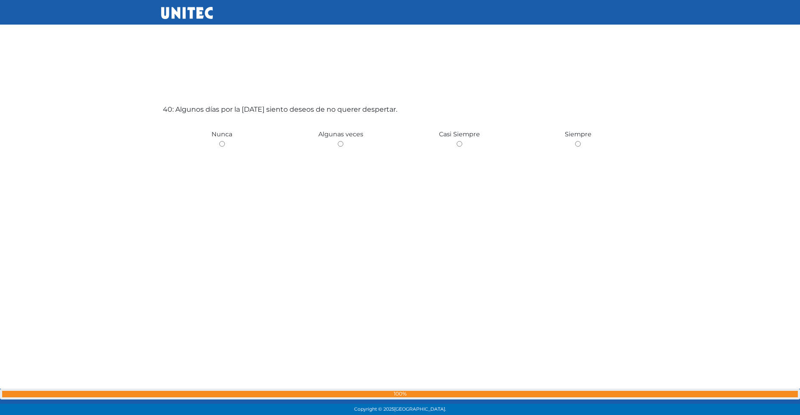
scroll to position [16216, 0]
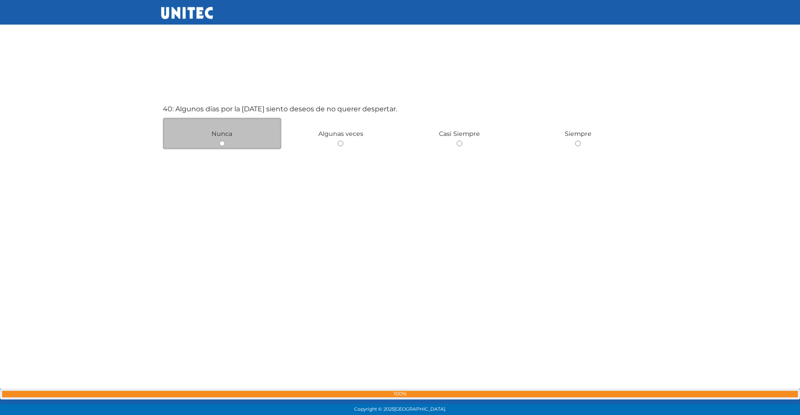
click at [219, 141] on input "radio" at bounding box center [222, 144] width 6 height 6
radio input "true"
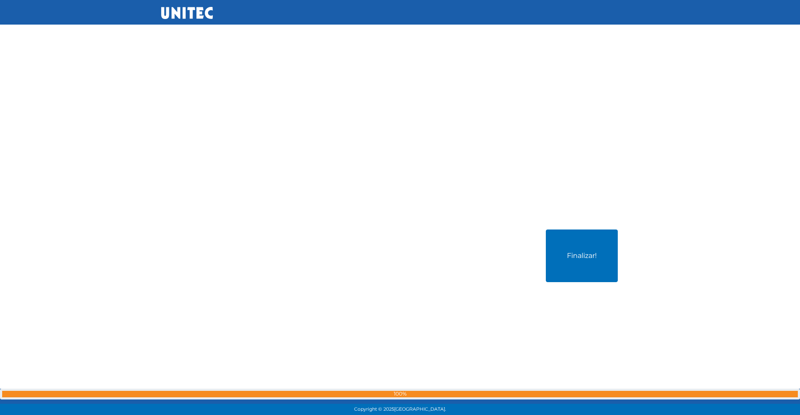
scroll to position [16647, 0]
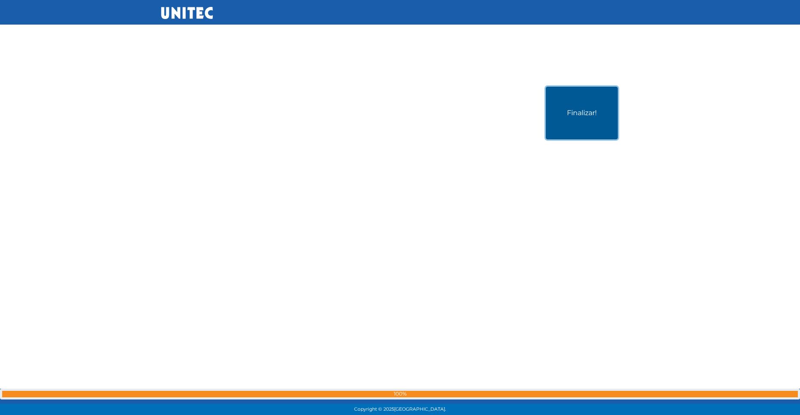
click at [591, 111] on button "Finalizar!" at bounding box center [582, 113] width 72 height 53
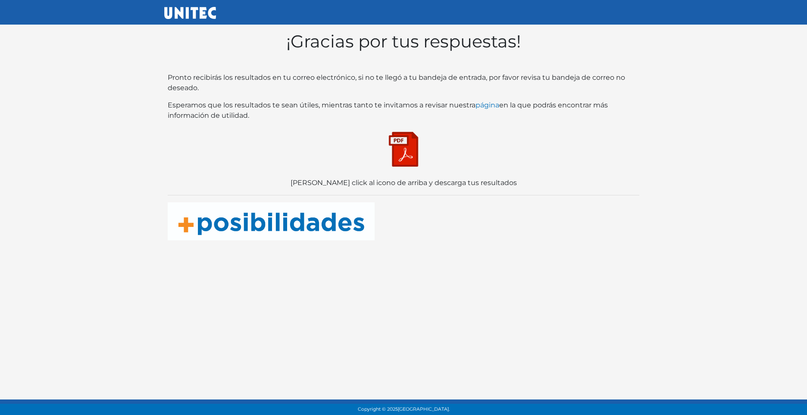
click at [397, 149] on img at bounding box center [403, 149] width 43 height 43
